Goal: Task Accomplishment & Management: Use online tool/utility

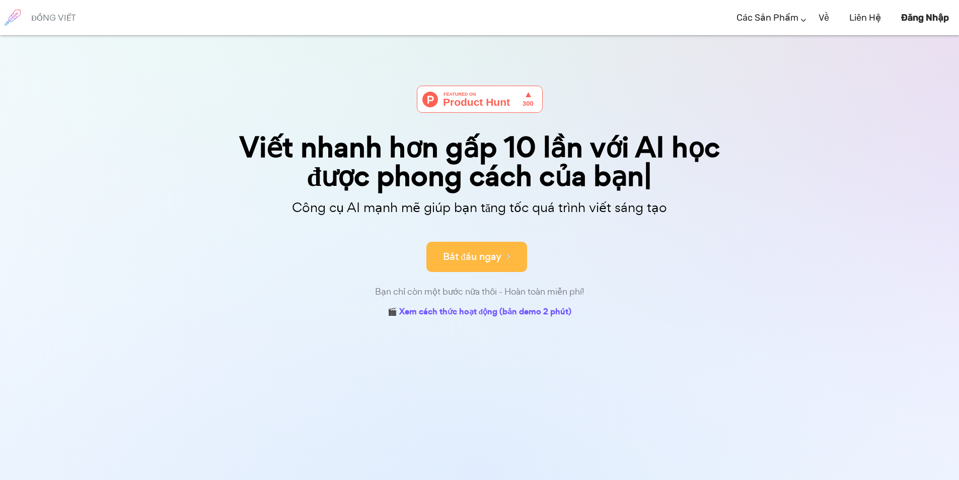
click at [497, 256] on font "Bắt đầu ngay" at bounding box center [472, 257] width 58 height 14
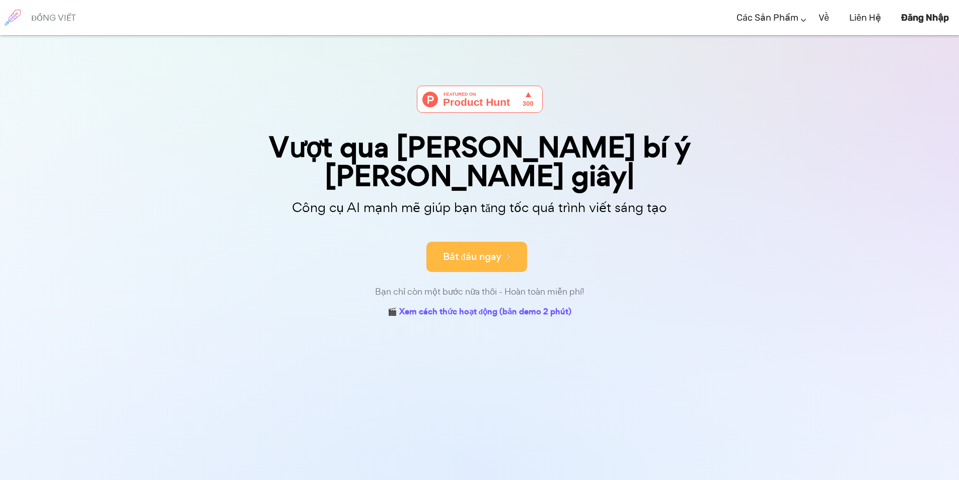
click at [508, 255] on icon at bounding box center [506, 255] width 9 height 11
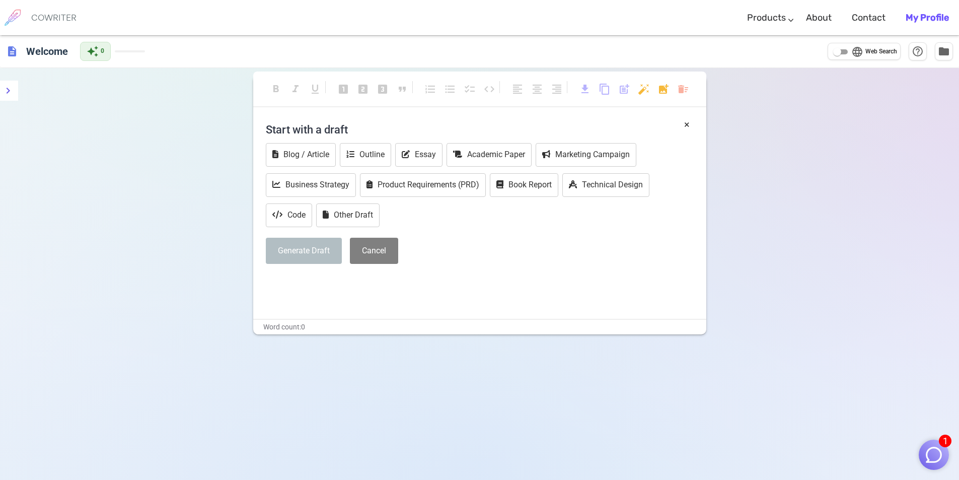
click at [289, 128] on h4 "Start with a draft" at bounding box center [480, 129] width 428 height 24
click at [291, 127] on h4 "Start with a draft" at bounding box center [480, 129] width 428 height 24
drag, startPoint x: 334, startPoint y: 127, endPoint x: 357, endPoint y: 125, distance: 22.3
click at [336, 127] on h4 "Start with a draft" at bounding box center [480, 129] width 428 height 24
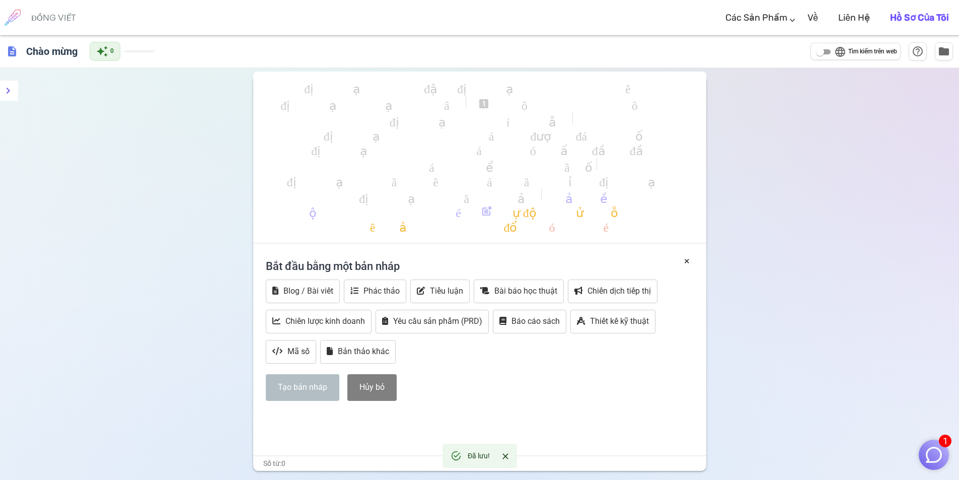
click at [349, 265] on font "Bắt đầu bằng một bản nháp" at bounding box center [333, 266] width 134 height 13
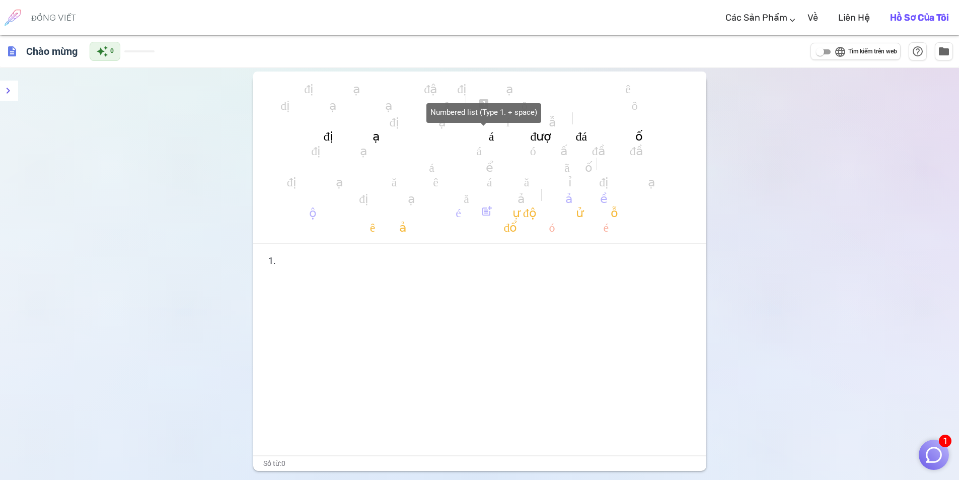
click at [463, 134] on font "định dạng_danh_sách_được_đánh_số" at bounding box center [483, 134] width 319 height 12
click at [384, 130] on font "định dạng_danh_sách_được_đánh_số" at bounding box center [483, 134] width 319 height 12
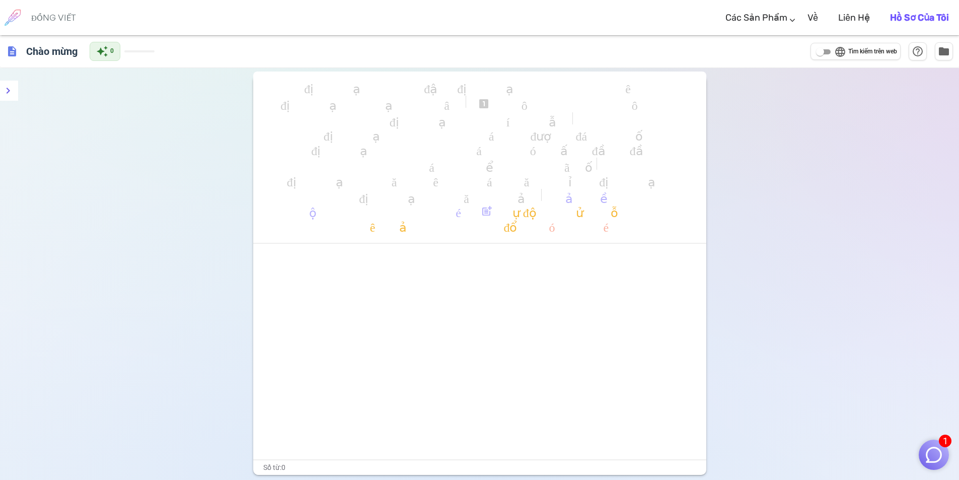
click at [300, 99] on font "định dạng_gạch chân" at bounding box center [371, 104] width 181 height 12
click at [295, 84] on div "định dạng_in đậm định dạng_in nghiêng định dạng_gạch chân looks_one trông_hai t…" at bounding box center [479, 162] width 453 height 163
click at [757, 179] on div "định dạng_in đậm định dạng_in nghiêng định dạng_gạch chân looks_one trông_hai t…" at bounding box center [479, 317] width 959 height 498
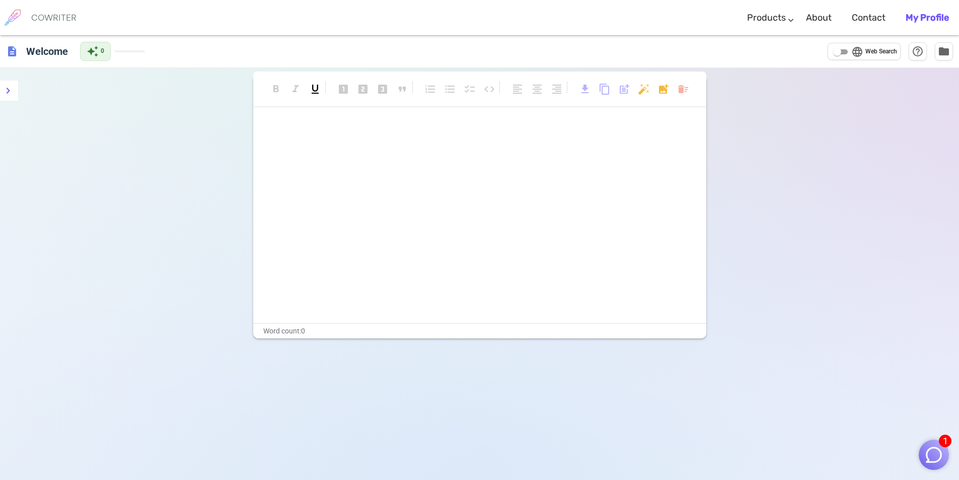
click at [411, 193] on div "﻿ ﻿" at bounding box center [479, 221] width 453 height 201
click at [296, 119] on div "format_bold format_italic format_underlined looks_one looks_two looks_3 format_…" at bounding box center [479, 207] width 453 height 263
click at [296, 117] on div "format_bold format_italic format_underlined looks_one looks_two looks_3 format_…" at bounding box center [479, 95] width 453 height 46
click at [303, 140] on p "﻿" at bounding box center [480, 147] width 428 height 15
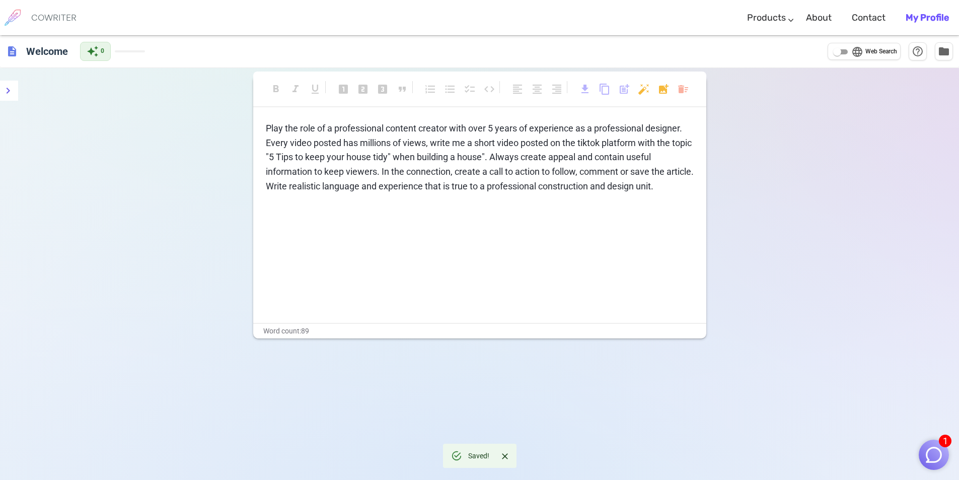
click at [687, 188] on p "Play the role of a professional content creator with over 5 years of experience…" at bounding box center [480, 157] width 428 height 73
click at [9, 88] on icon "menu" at bounding box center [8, 91] width 12 height 12
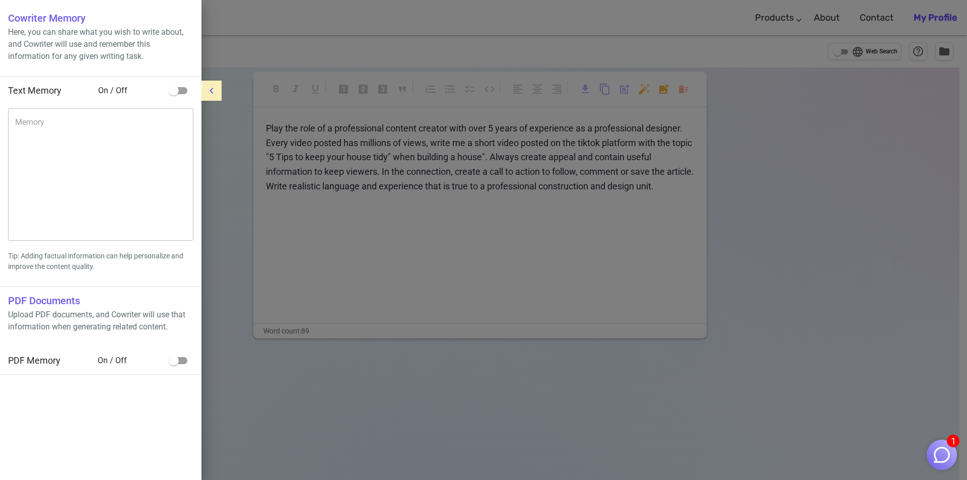
click at [212, 95] on icon "menu" at bounding box center [211, 91] width 12 height 12
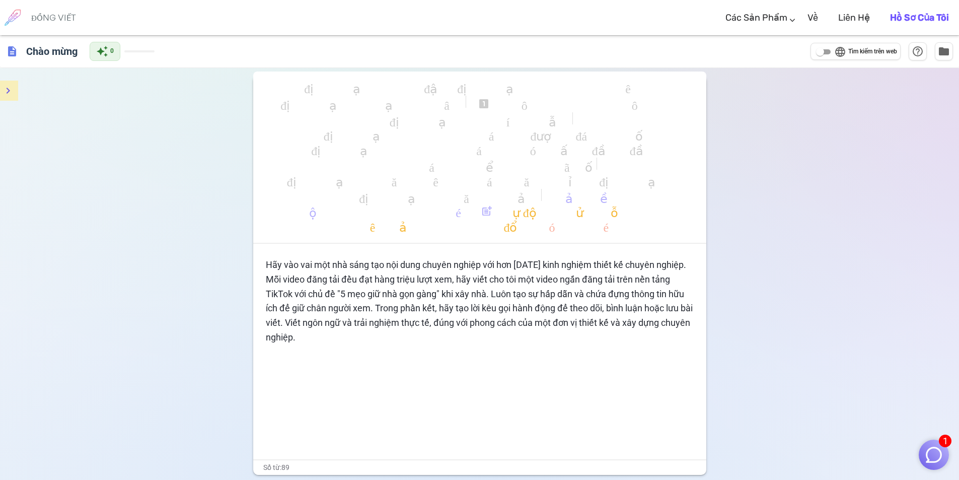
click at [925, 172] on div "định dạng_in đậm định dạng_in nghiêng định dạng_gạch chân looks_one trông_hai t…" at bounding box center [479, 317] width 959 height 498
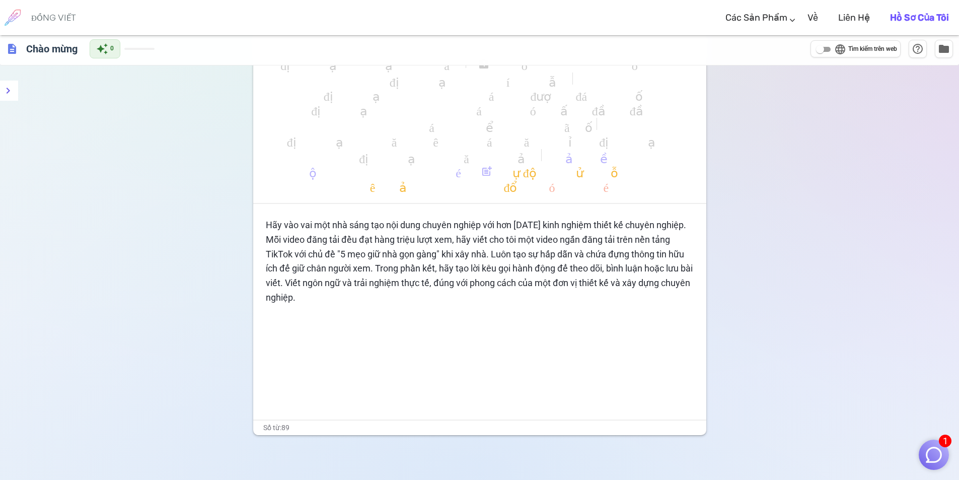
scroll to position [86, 0]
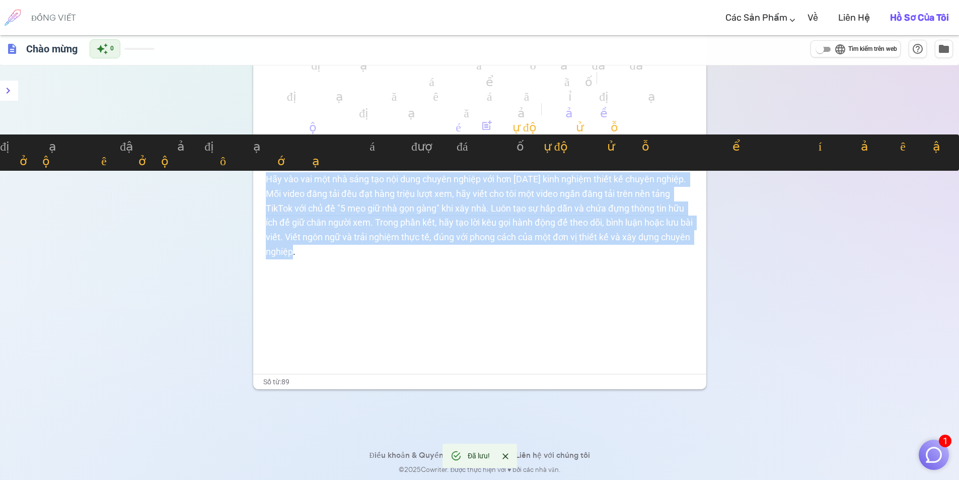
drag, startPoint x: 331, startPoint y: 258, endPoint x: 257, endPoint y: 170, distance: 115.1
click at [257, 170] on body "1 ĐỒNG VIẾT Các sản phẩm Viết Tiếp thị Email Hình ảnh (sớm có) Về Liên hệ Hồ sơ…" at bounding box center [479, 197] width 959 height 566
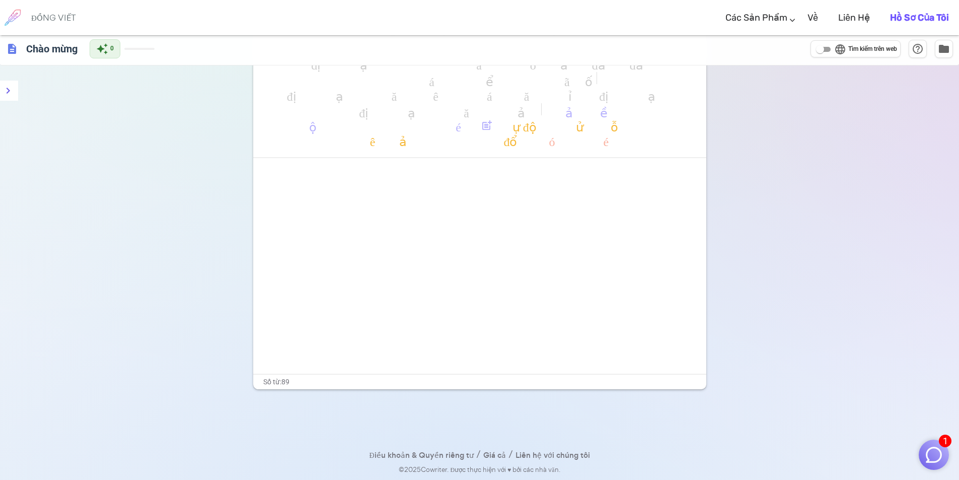
click at [932, 273] on div "định dạng_in đậm định dạng_in nghiêng định dạng_gạch chân looks_one trông_hai t…" at bounding box center [479, 231] width 959 height 498
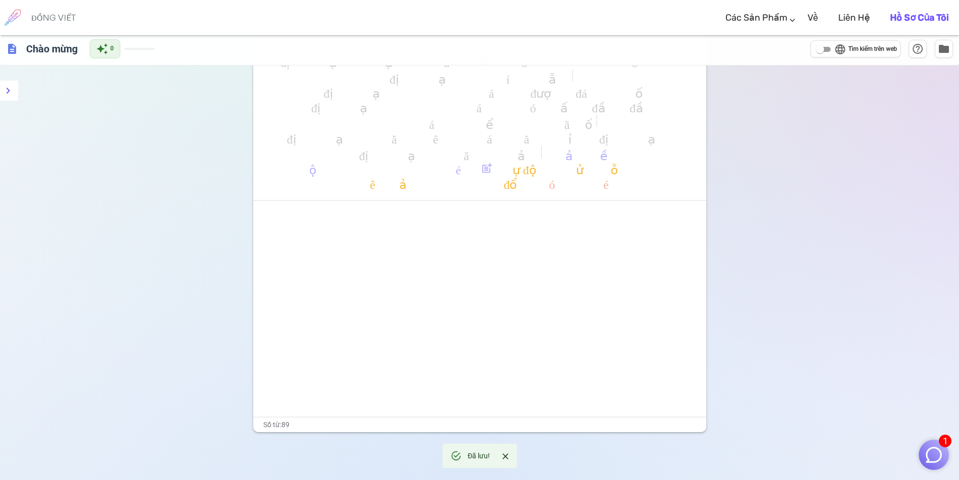
scroll to position [0, 0]
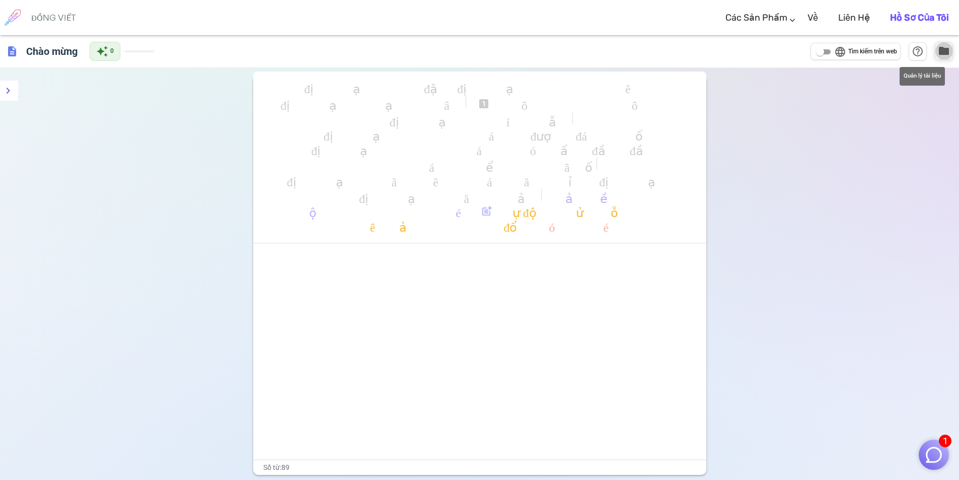
click at [946, 52] on span "folder" at bounding box center [944, 51] width 12 height 12
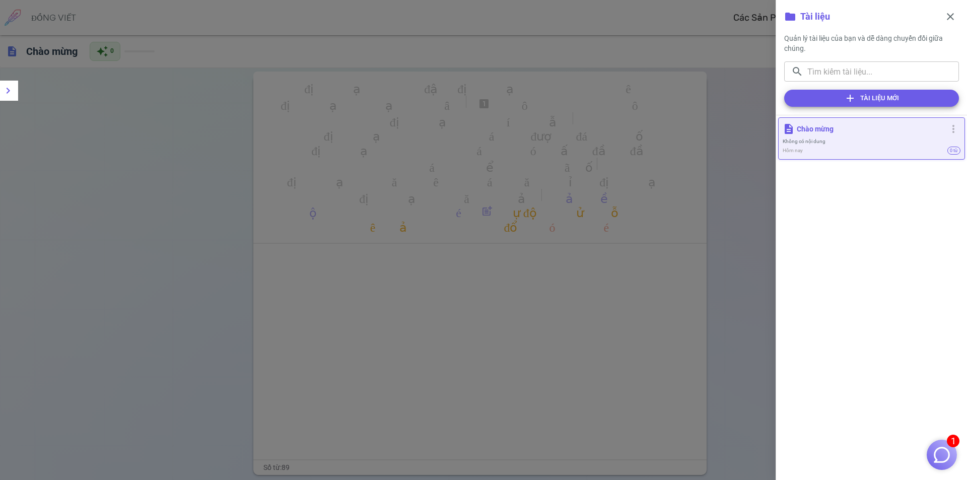
click at [738, 100] on div at bounding box center [483, 240] width 967 height 480
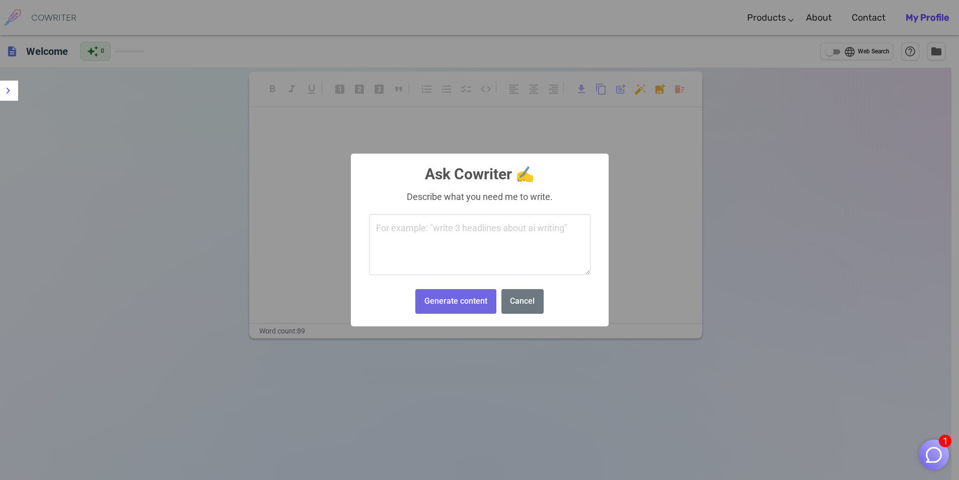
click at [647, 89] on body "1 COWRITER Products Writing Marketing Emails Images (soon) About Contact My Pro…" at bounding box center [479, 274] width 959 height 548
click at [531, 306] on button "Cancel" at bounding box center [523, 301] width 42 height 25
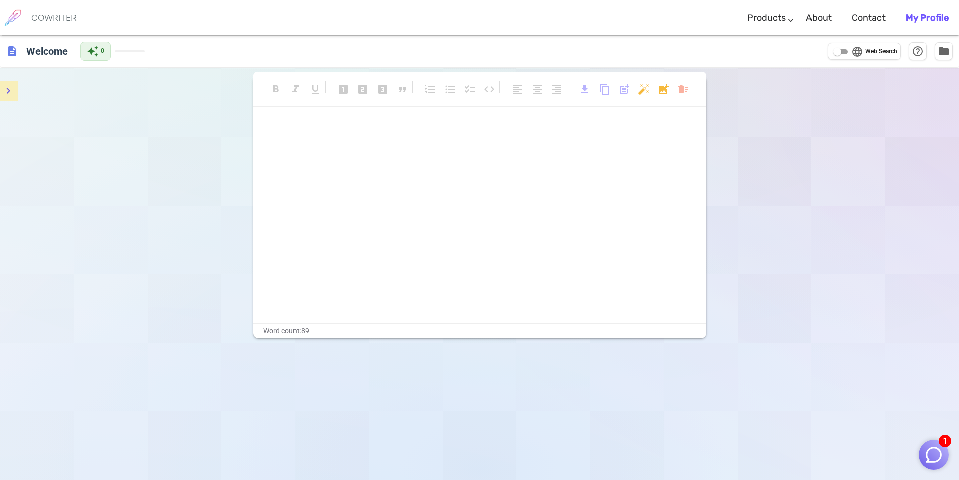
click at [10, 96] on icon "menu" at bounding box center [8, 91] width 12 height 12
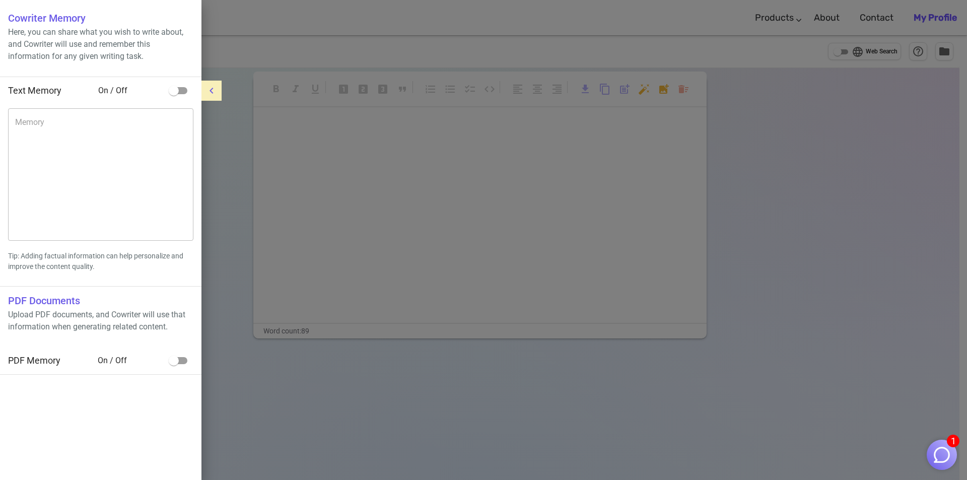
click at [219, 91] on button "menu" at bounding box center [211, 91] width 20 height 20
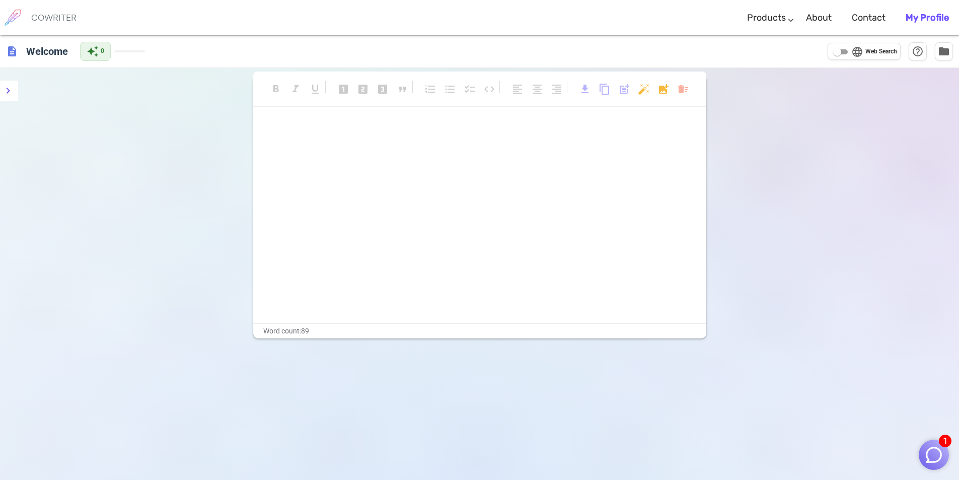
click at [938, 17] on b "My Profile" at bounding box center [927, 17] width 43 height 11
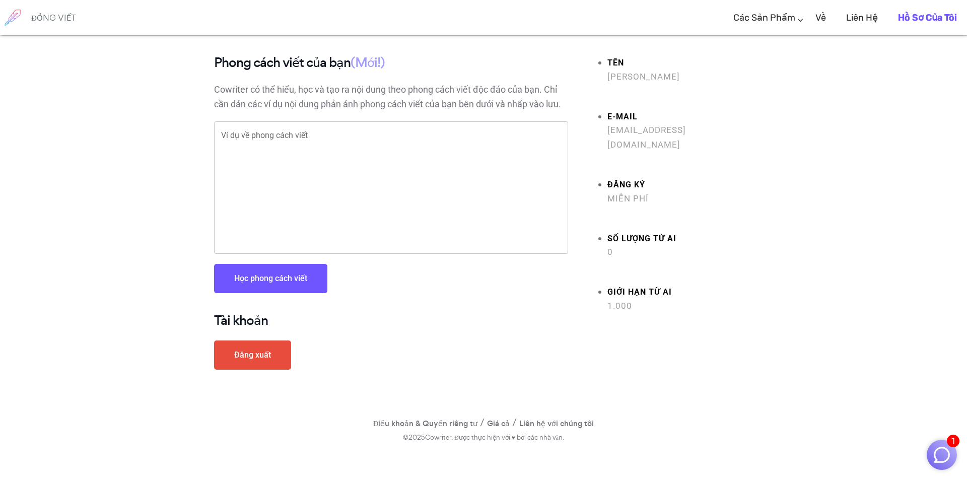
click at [235, 357] on font "Đăng xuất" at bounding box center [252, 355] width 37 height 10
